Goal: Task Accomplishment & Management: Complete application form

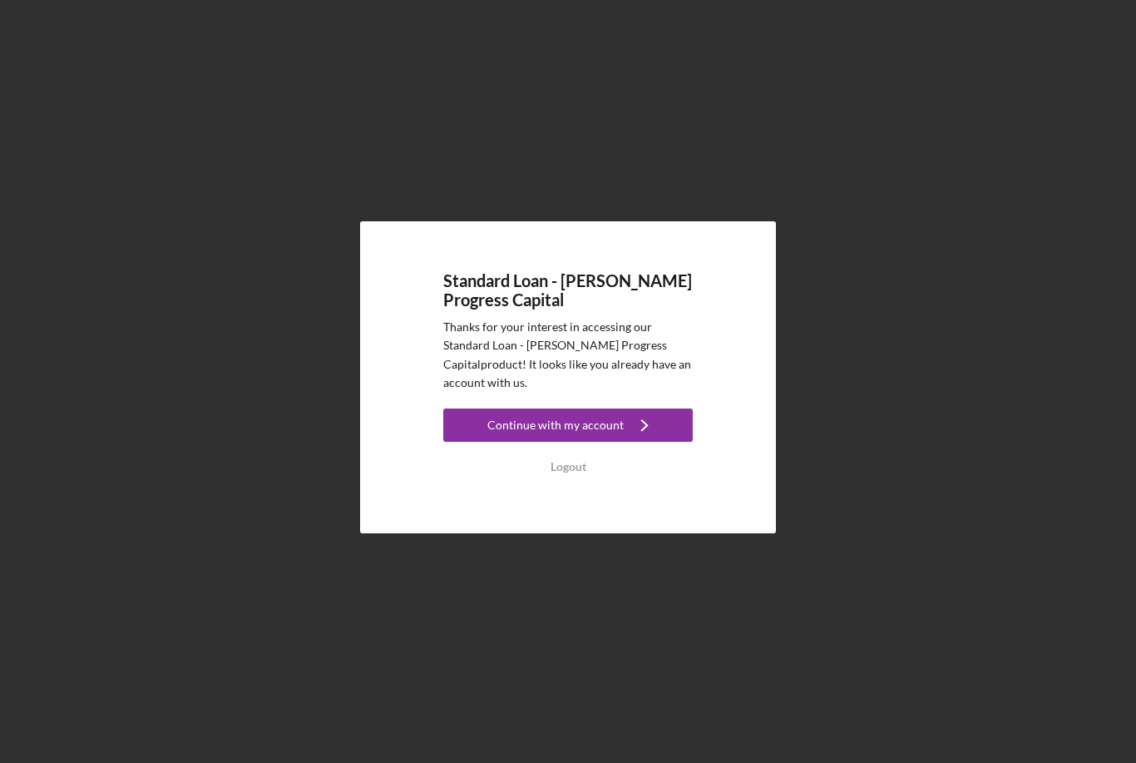
click at [582, 442] on div "Continue with my account" at bounding box center [555, 424] width 136 height 33
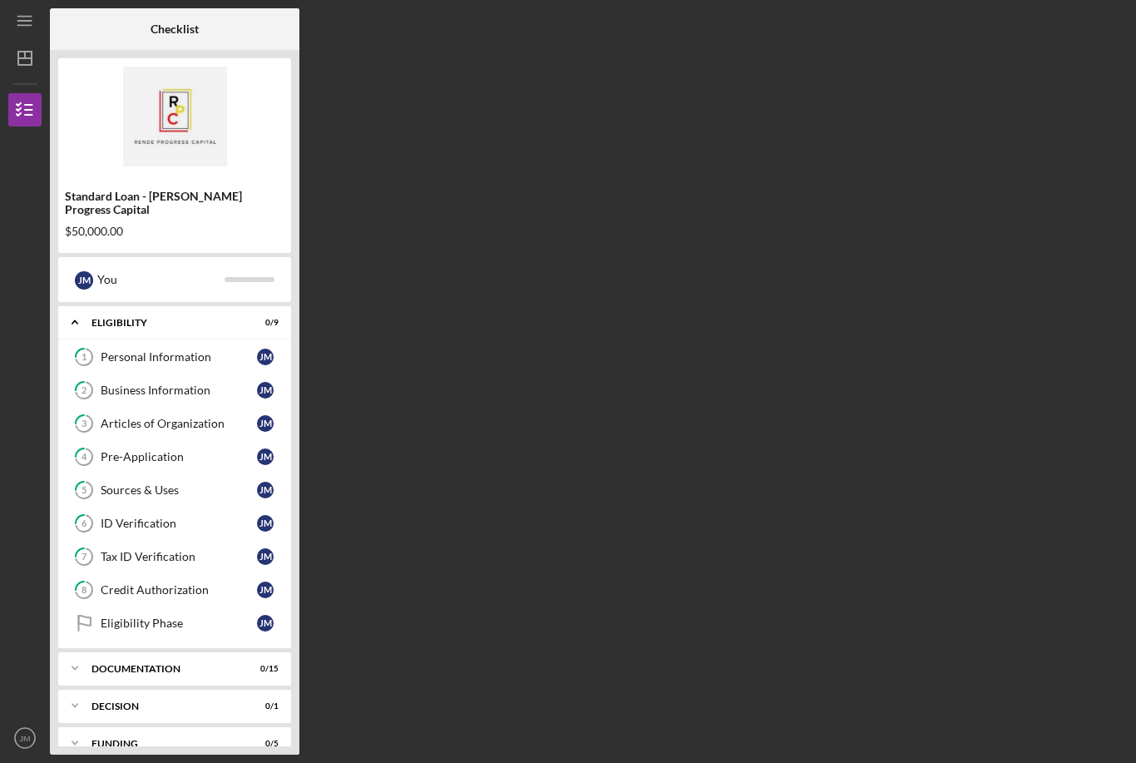
click at [200, 625] on link "Eligibility Phase Eligibility Phase [PERSON_NAME]" at bounding box center [175, 622] width 216 height 33
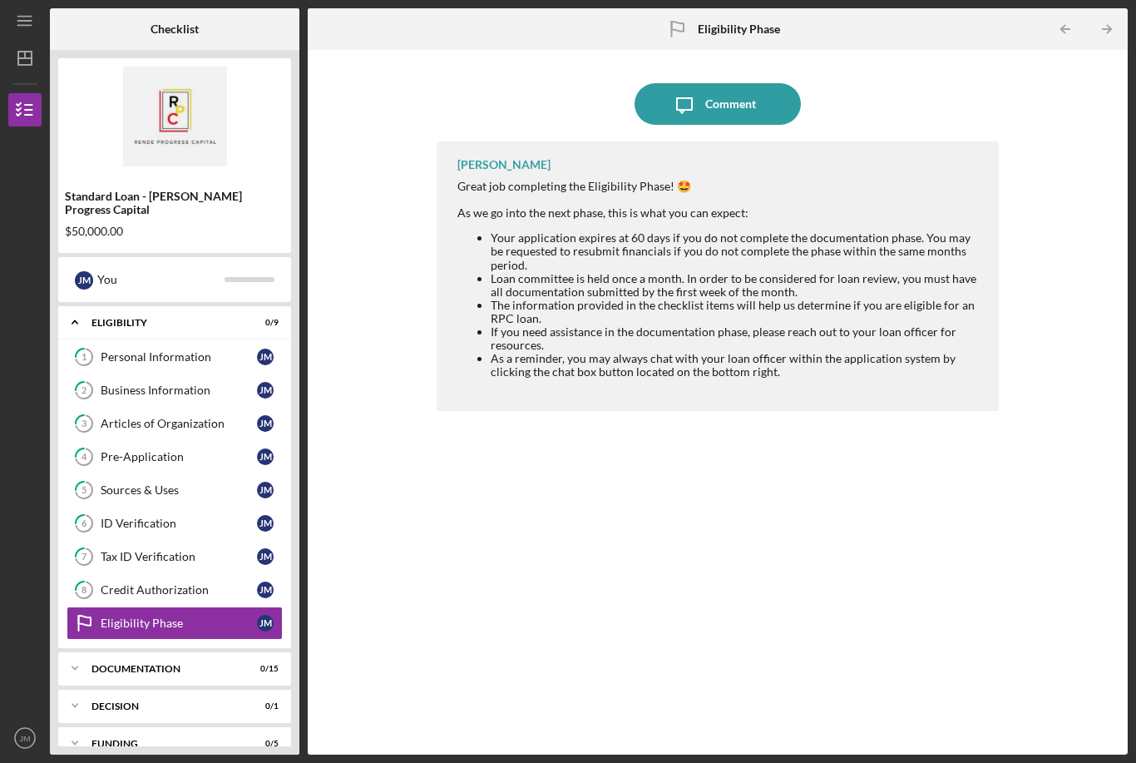
click at [200, 573] on link "8 Credit Authorization [PERSON_NAME]" at bounding box center [175, 589] width 216 height 33
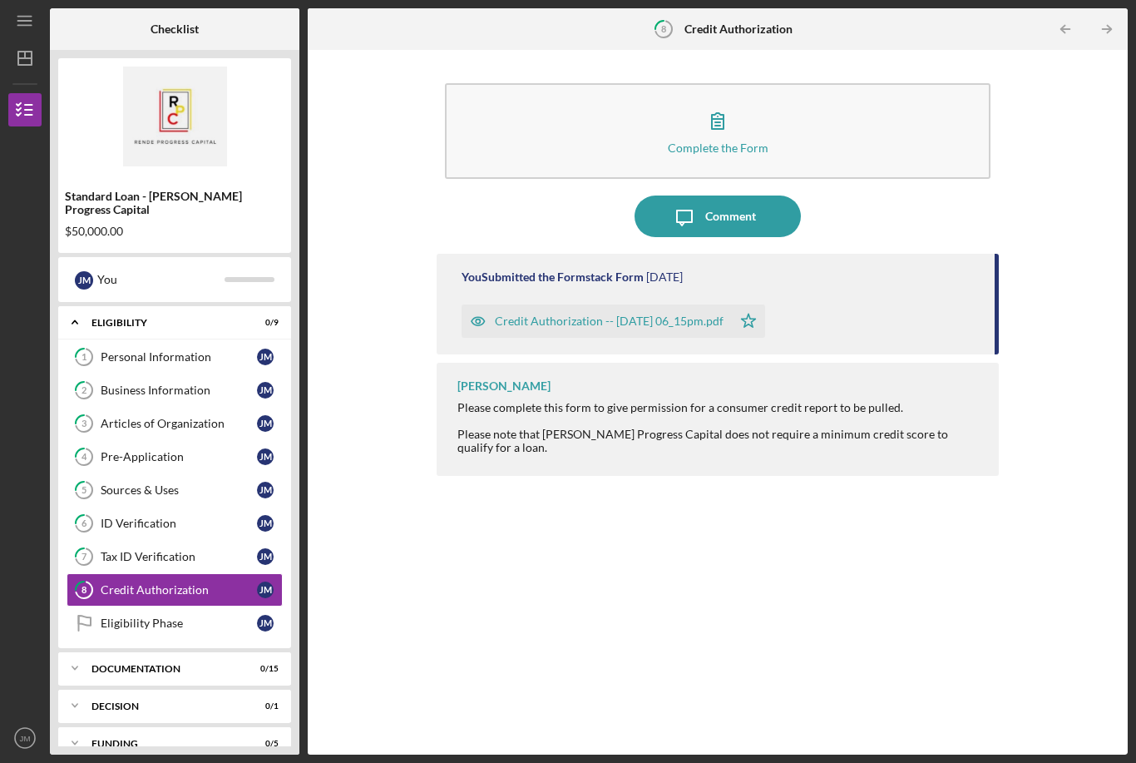
click at [199, 550] on div "Tax ID Verification" at bounding box center [179, 556] width 156 height 13
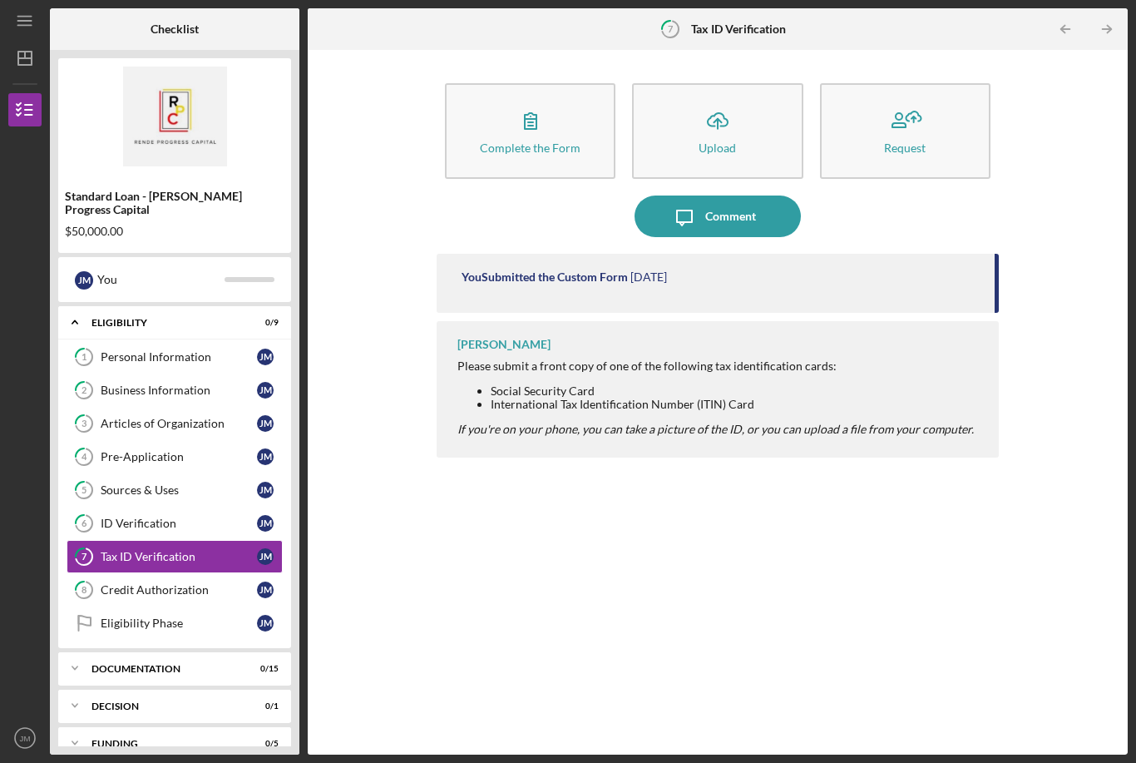
click at [207, 407] on link "3 Articles of Organization [PERSON_NAME]" at bounding box center [175, 423] width 216 height 33
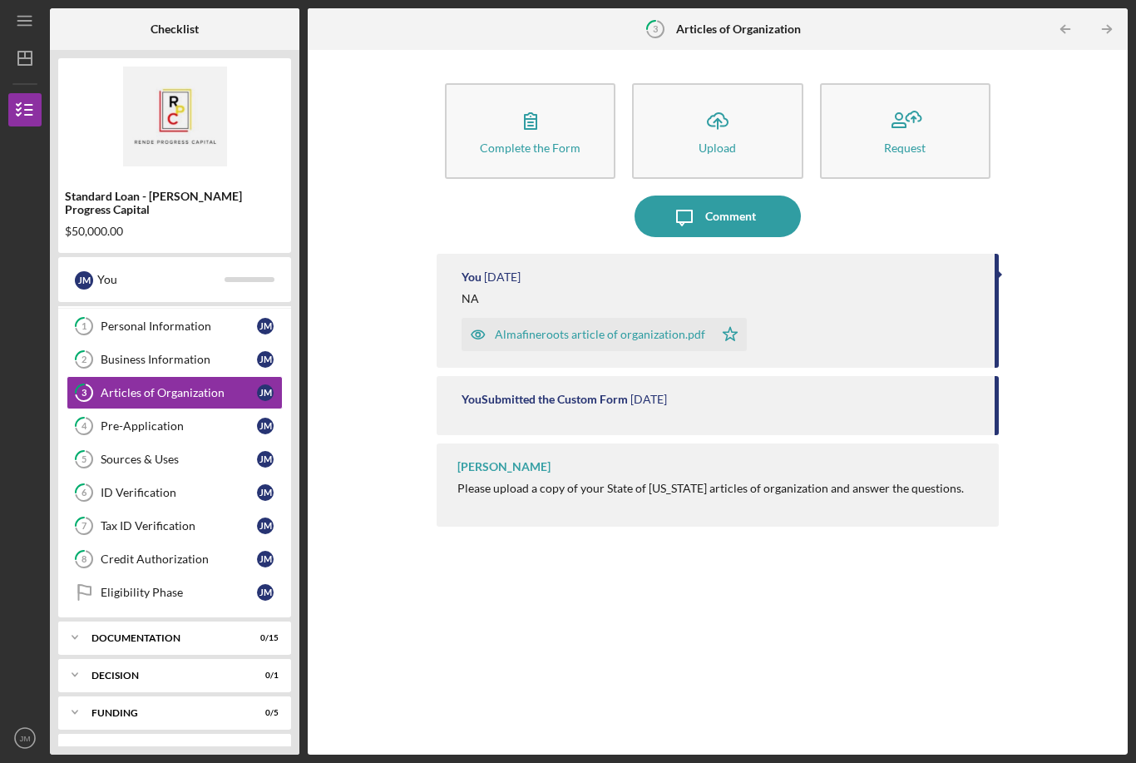
scroll to position [29, 0]
